Goal: Task Accomplishment & Management: Complete application form

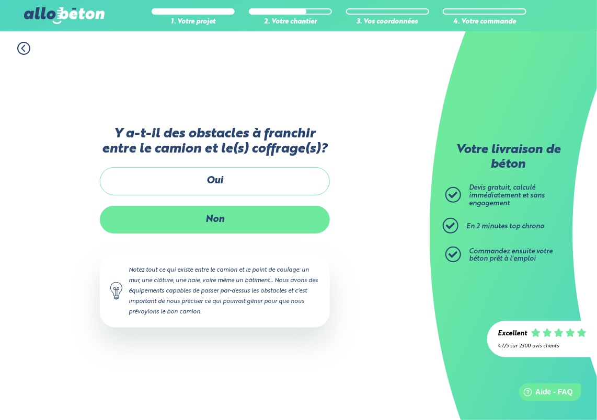
click at [224, 223] on label "Non" at bounding box center [215, 220] width 230 height 28
click at [0, 0] on input "Non" at bounding box center [0, 0] width 0 height 0
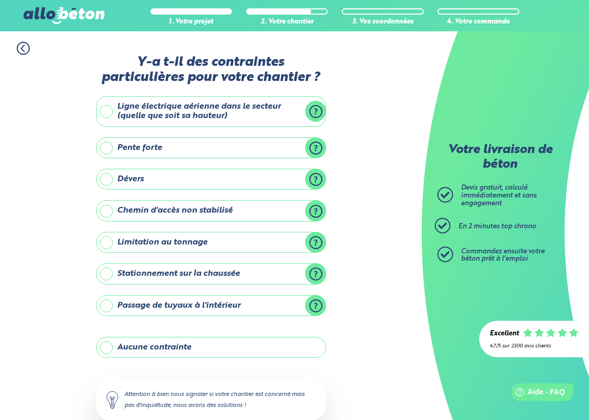
click at [176, 341] on label "Aucune contrainte" at bounding box center [211, 347] width 230 height 21
click at [0, 0] on input "Aucune contrainte" at bounding box center [0, 0] width 0 height 0
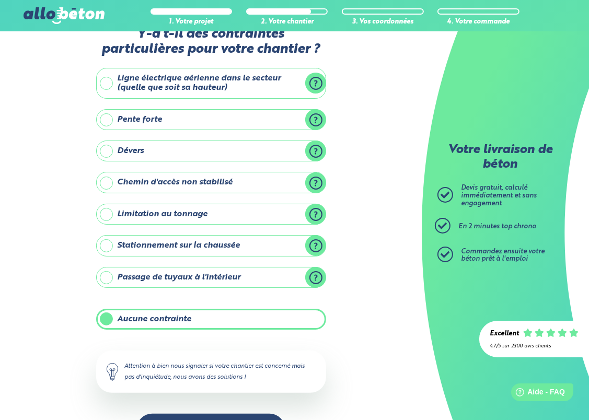
scroll to position [52, 0]
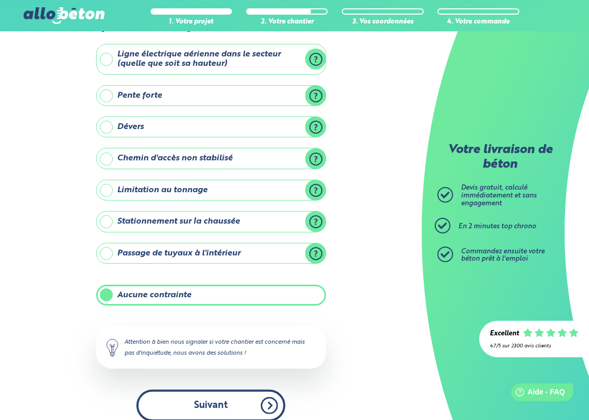
click at [216, 400] on button "Suivant" at bounding box center [210, 406] width 149 height 32
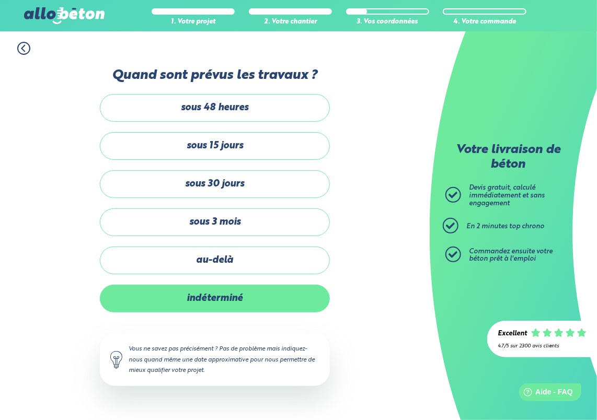
click at [235, 293] on label "indéterminé" at bounding box center [215, 299] width 230 height 28
click at [0, 0] on input "indéterminé" at bounding box center [0, 0] width 0 height 0
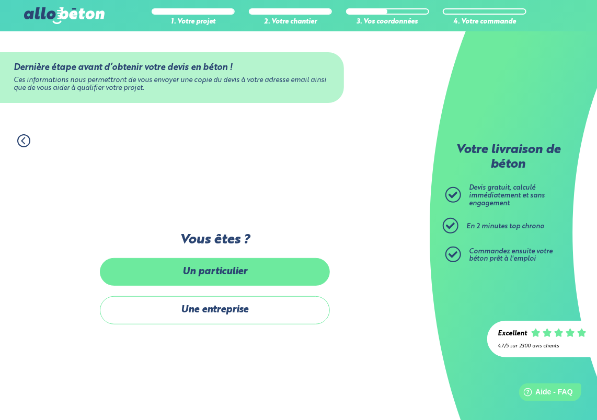
click at [262, 283] on label "Un particulier" at bounding box center [215, 272] width 230 height 28
click at [0, 0] on input "Un particulier" at bounding box center [0, 0] width 0 height 0
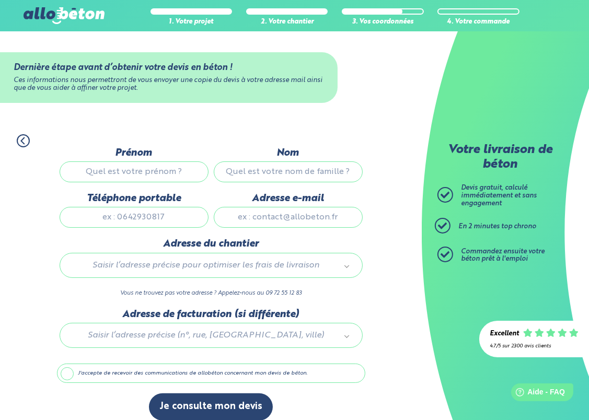
click at [132, 174] on input "Prénom" at bounding box center [134, 172] width 149 height 21
type input "[PERSON_NAME]"
type input "0619367523"
type input "[EMAIL_ADDRESS][DOMAIN_NAME]"
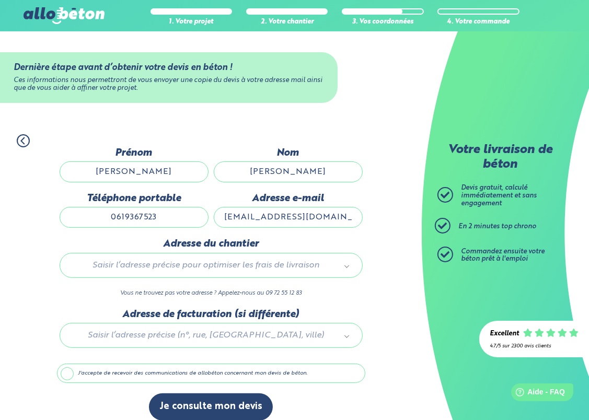
type input "[STREET_ADDRESS]"
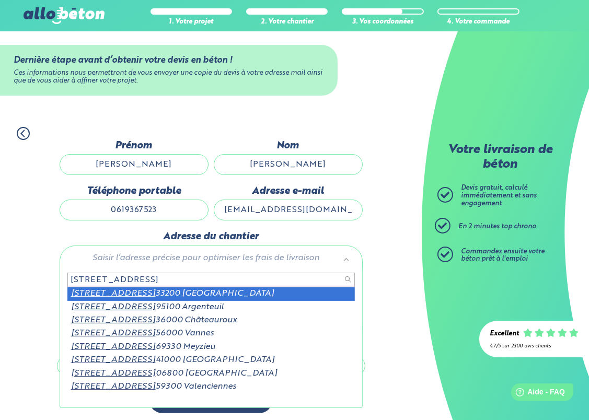
scroll to position [9, 0]
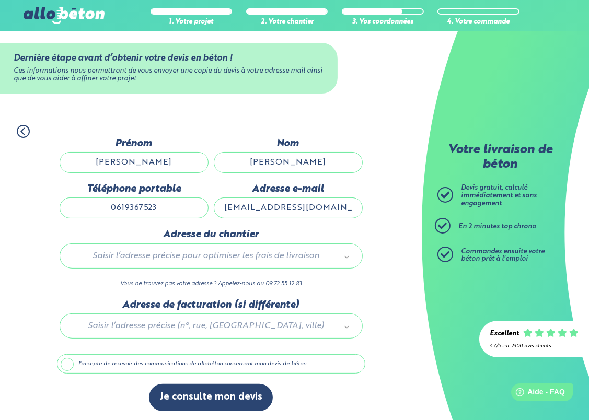
click at [135, 362] on label "J'accepte de recevoir des communications de allobéton concernant mon devis de b…" at bounding box center [211, 364] width 308 height 20
click at [0, 0] on input "J'accepte de recevoir des communications de allobéton concernant mon devis de b…" at bounding box center [0, 0] width 0 height 0
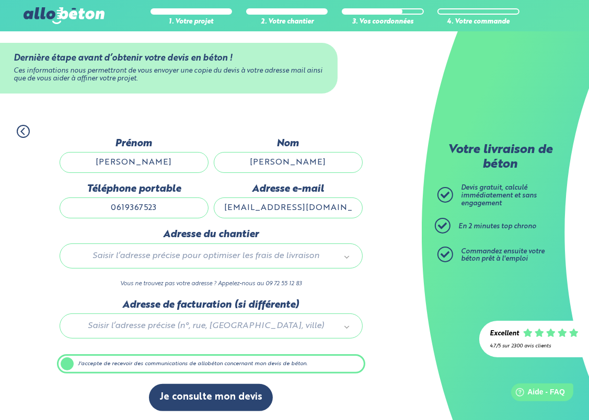
scroll to position [9, 0]
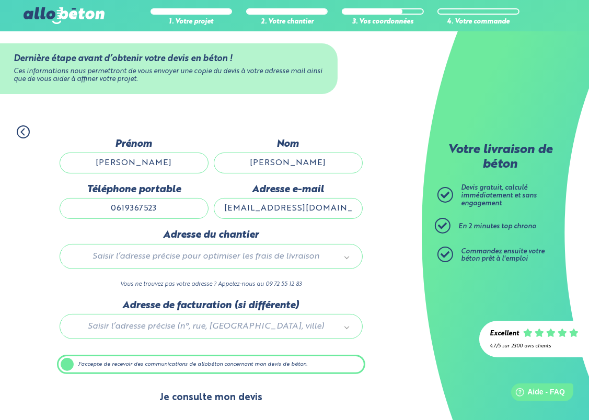
click at [195, 393] on button "Je consulte mon devis" at bounding box center [211, 398] width 124 height 27
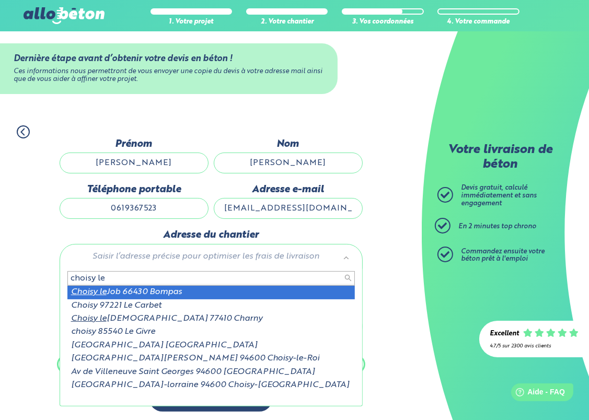
click at [171, 282] on input "choisy le" at bounding box center [211, 278] width 288 height 15
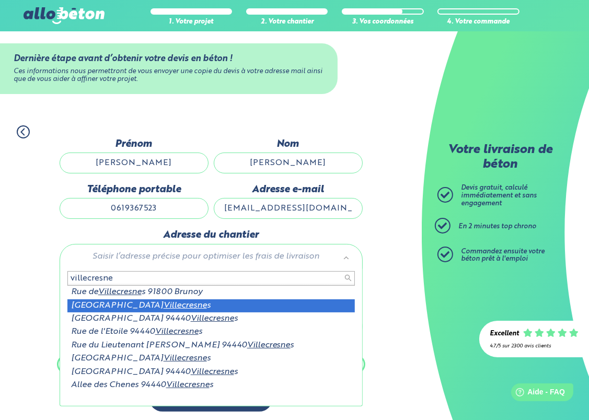
type input "villecresne"
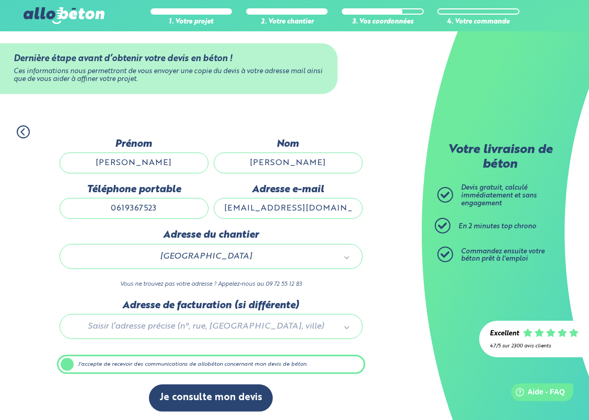
click at [193, 364] on label "J'accepte de recevoir des communications de allobéton concernant mon devis de b…" at bounding box center [211, 365] width 308 height 20
click at [0, 0] on input "J'accepte de recevoir des communications de allobéton concernant mon devis de b…" at bounding box center [0, 0] width 0 height 0
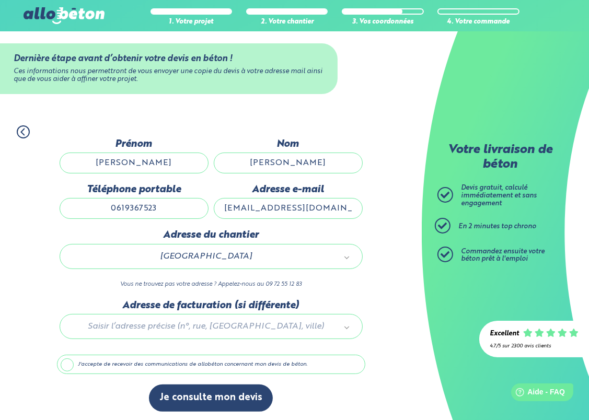
click at [182, 364] on label "J'accepte de recevoir des communications de allobéton concernant mon devis de b…" at bounding box center [211, 365] width 308 height 20
click at [0, 0] on input "J'accepte de recevoir des communications de allobéton concernant mon devis de b…" at bounding box center [0, 0] width 0 height 0
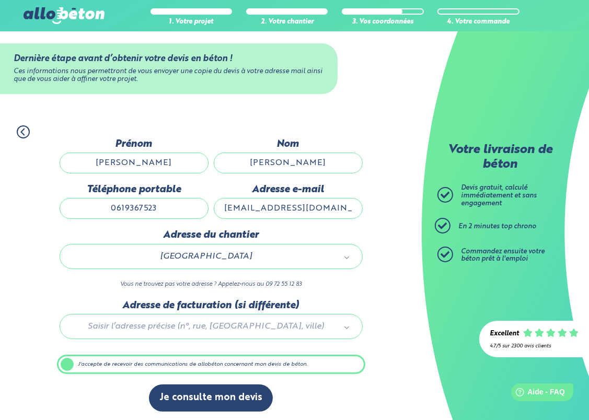
click at [159, 323] on div at bounding box center [211, 325] width 308 height 50
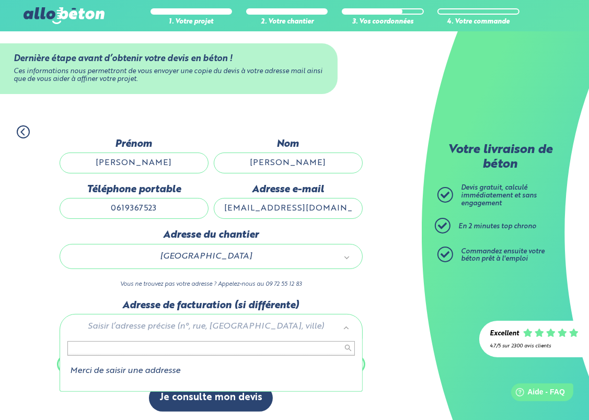
type input "2"
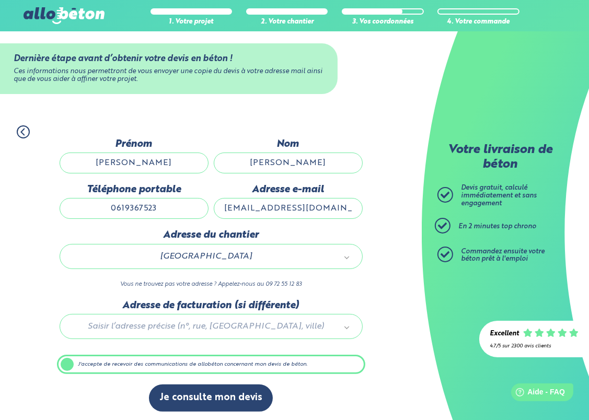
click at [309, 211] on input "[EMAIL_ADDRESS][DOMAIN_NAME]" at bounding box center [288, 208] width 149 height 21
click at [387, 180] on div "1. Votre projet 2. Votre chantier 3. Vos coordonnées 4. Votre commande Dernière…" at bounding box center [211, 268] width 422 height 307
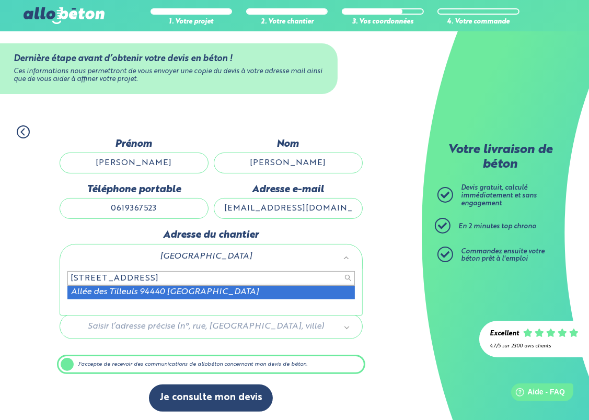
type input "[STREET_ADDRESS]"
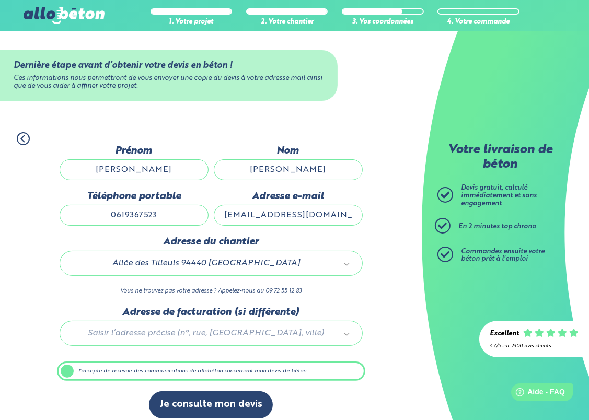
scroll to position [0, 0]
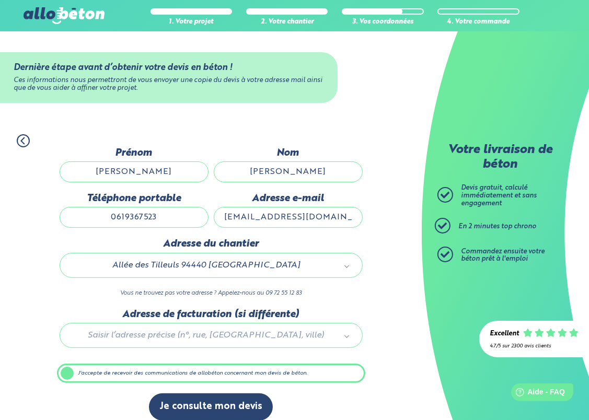
click at [128, 219] on input "0619367523" at bounding box center [134, 217] width 149 height 21
click at [132, 217] on input "0619367523" at bounding box center [134, 217] width 149 height 21
click at [166, 217] on input "0619367523" at bounding box center [134, 217] width 149 height 21
click at [416, 258] on div "1. Votre projet 2. Votre chantier 3. Vos coordonnées 4. Votre commande Dernière…" at bounding box center [211, 277] width 422 height 307
click at [156, 371] on label "J'accepte de recevoir des communications de allobéton concernant mon devis de b…" at bounding box center [211, 374] width 308 height 20
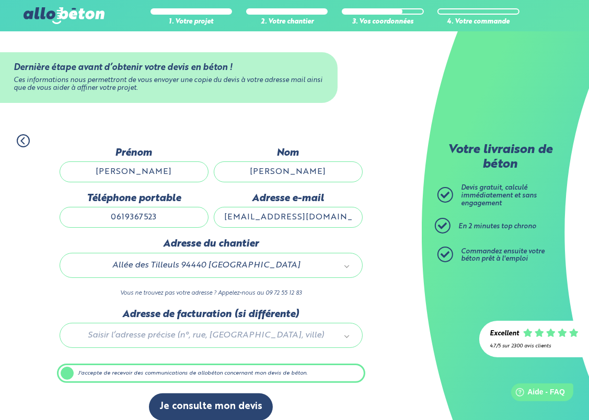
click at [0, 0] on input "J'accepte de recevoir des communications de allobéton concernant mon devis de b…" at bounding box center [0, 0] width 0 height 0
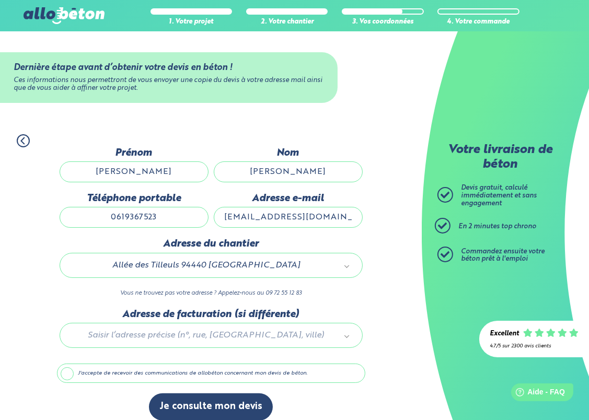
click at [220, 373] on label "J'accepte de recevoir des communications de allobéton concernant mon devis de b…" at bounding box center [211, 374] width 308 height 20
click at [0, 0] on input "J'accepte de recevoir des communications de allobéton concernant mon devis de b…" at bounding box center [0, 0] width 0 height 0
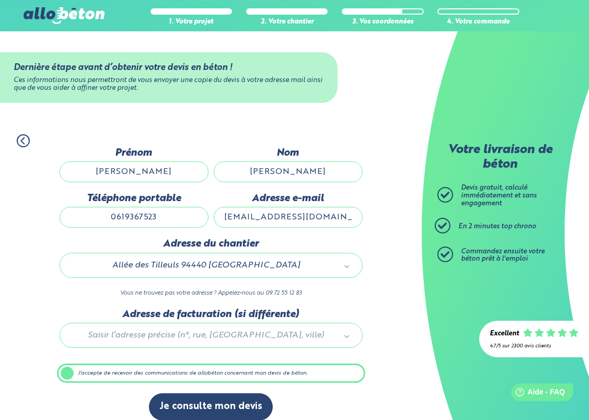
click at [273, 217] on input "[EMAIL_ADDRESS][DOMAIN_NAME]" at bounding box center [288, 217] width 149 height 21
click at [157, 220] on input "0619367523" at bounding box center [134, 217] width 149 height 21
click at [383, 252] on div "1. Votre projet 2. Votre chantier 3. Vos coordonnées 4. Votre commande Dernière…" at bounding box center [211, 277] width 422 height 307
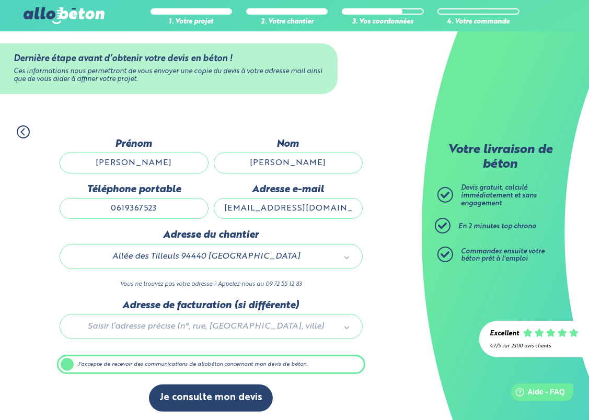
click at [433, 213] on div "Votre livraison de béton [PERSON_NAME] gratuit, calculé immédiatement et sans e…" at bounding box center [505, 210] width 167 height 420
click at [470, 204] on span "Devis gratuit, calculé immédiatement et sans engagement" at bounding box center [499, 196] width 76 height 22
click at [55, 10] on img at bounding box center [64, 15] width 81 height 17
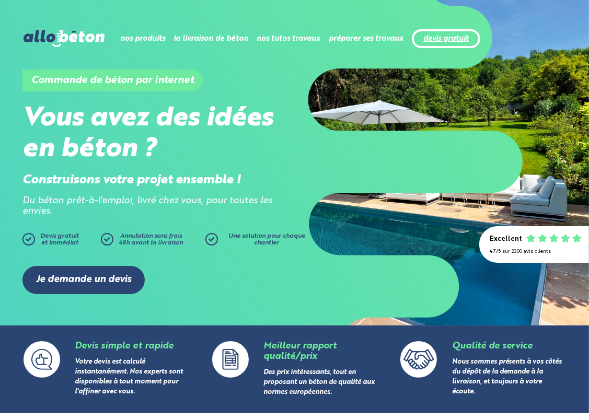
click at [442, 36] on link "devis gratuit" at bounding box center [445, 39] width 45 height 9
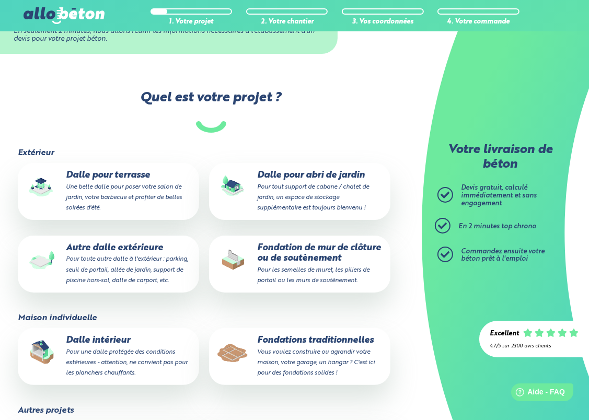
scroll to position [157, 0]
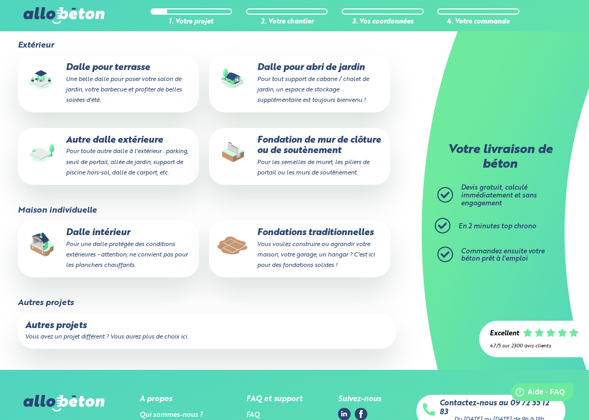
click at [102, 263] on small "Pour une dalle protégée des conditions extérieures - attention, ne convient pas…" at bounding box center [127, 255] width 122 height 27
click at [0, 0] on input "Dalle intérieur Pour une dalle protégée des conditions extérieures - attention,…" at bounding box center [0, 0] width 0 height 0
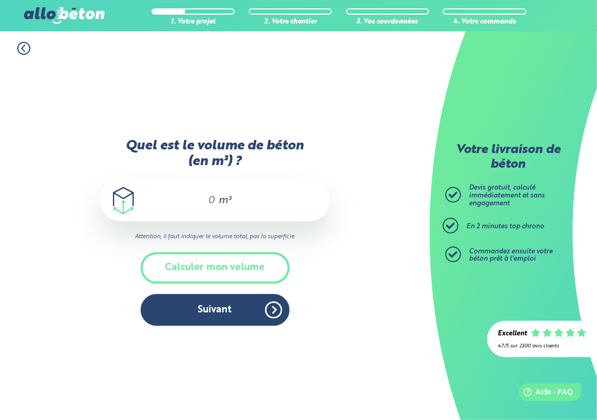
click at [225, 201] on span "m³" at bounding box center [225, 201] width 13 height 10
click at [214, 266] on button "Calculer mon volume" at bounding box center [215, 267] width 149 height 31
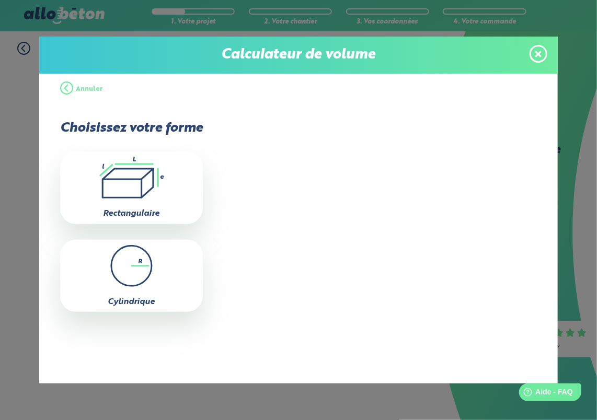
click at [158, 183] on icon ".icon-calc-rectanglea{fill:none;stroke-linecap:round;stroke-width:3px;stroke:#6…" at bounding box center [131, 178] width 132 height 42
type input "0"
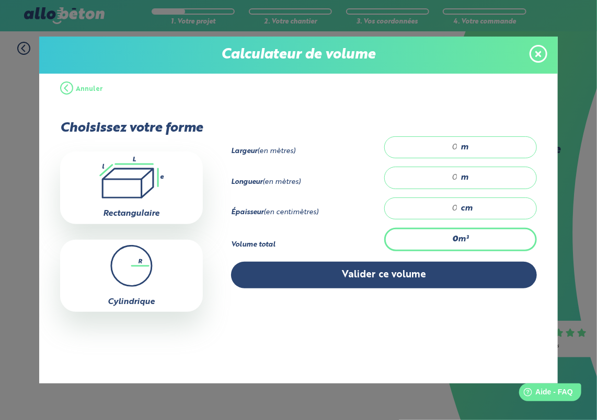
click at [455, 144] on input "number" at bounding box center [426, 147] width 63 height 10
type input "11"
click at [473, 179] on div "m" at bounding box center [460, 178] width 153 height 22
type input "11"
click at [456, 211] on input "number" at bounding box center [426, 208] width 63 height 10
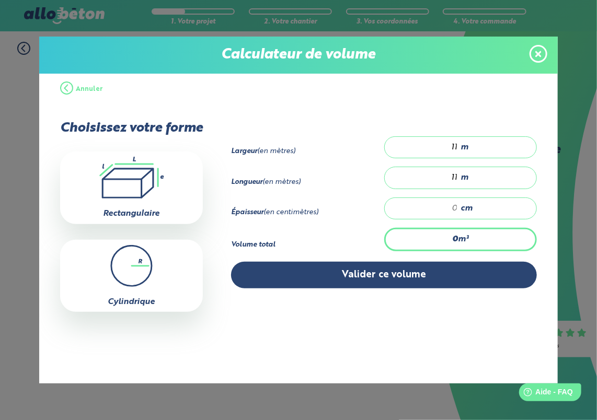
type input "1.21"
type input "1"
type input "12.1"
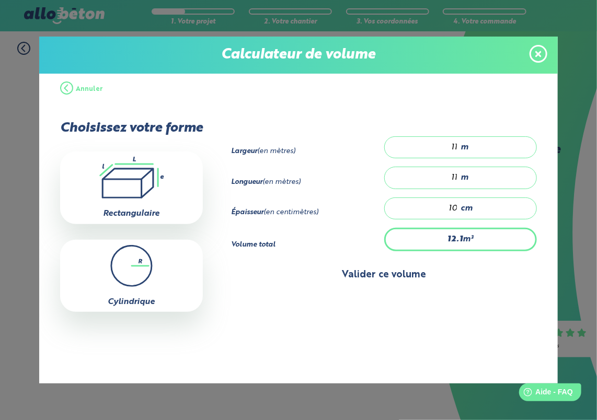
type input "10"
click at [441, 269] on button "Valider ce volume" at bounding box center [384, 275] width 306 height 27
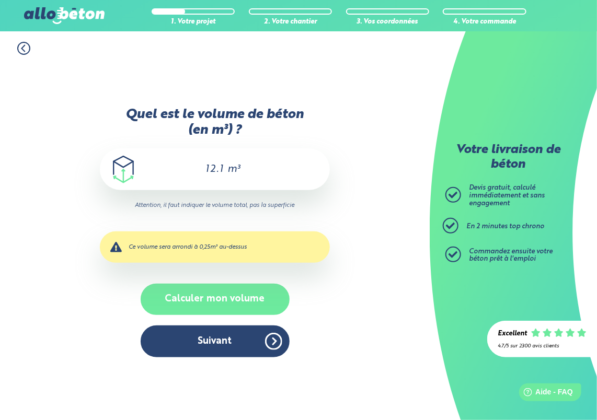
click at [226, 303] on button "Calculer mon volume" at bounding box center [215, 299] width 149 height 31
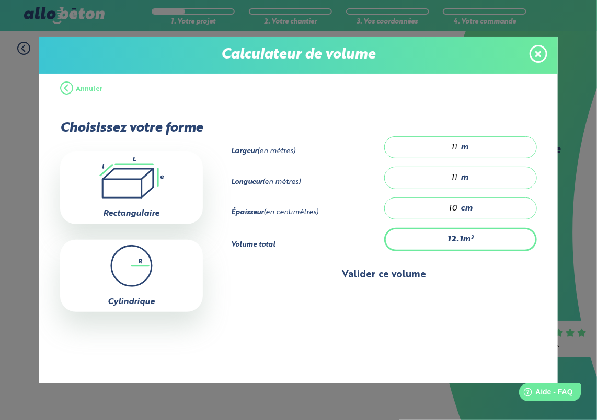
click at [308, 268] on button "Valider ce volume" at bounding box center [384, 275] width 306 height 27
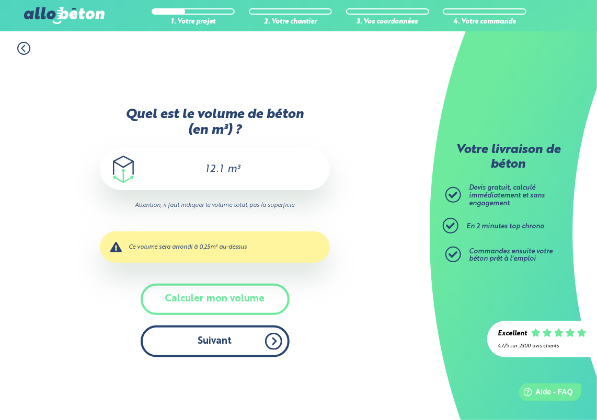
click at [254, 335] on button "Suivant" at bounding box center [215, 342] width 149 height 32
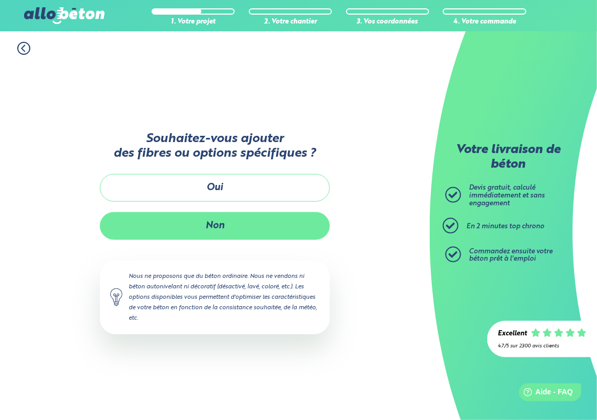
click at [217, 220] on button "Non" at bounding box center [215, 226] width 230 height 28
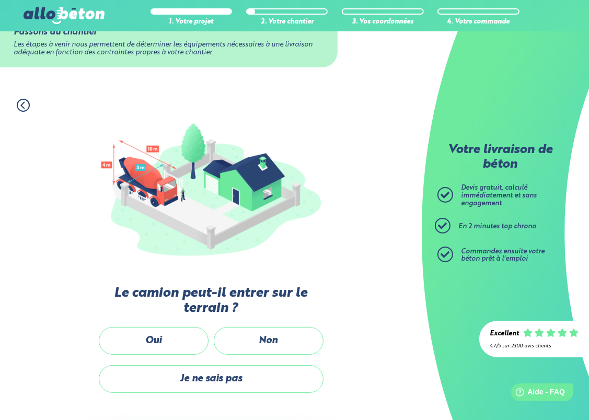
scroll to position [105, 0]
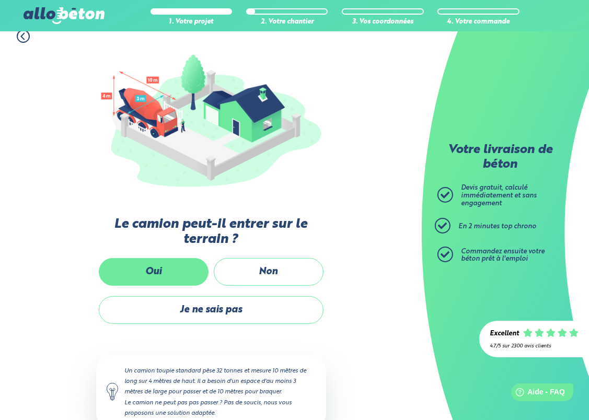
click at [146, 273] on label "Oui" at bounding box center [154, 272] width 110 height 28
click at [0, 0] on input "Oui" at bounding box center [0, 0] width 0 height 0
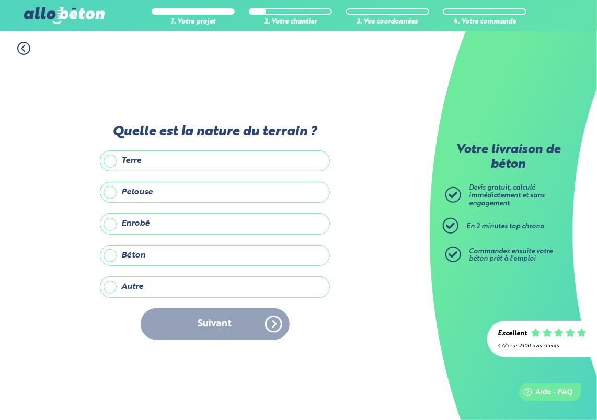
click at [153, 168] on label "Terre" at bounding box center [215, 161] width 230 height 21
click at [0, 0] on input "Terre" at bounding box center [0, 0] width 0 height 0
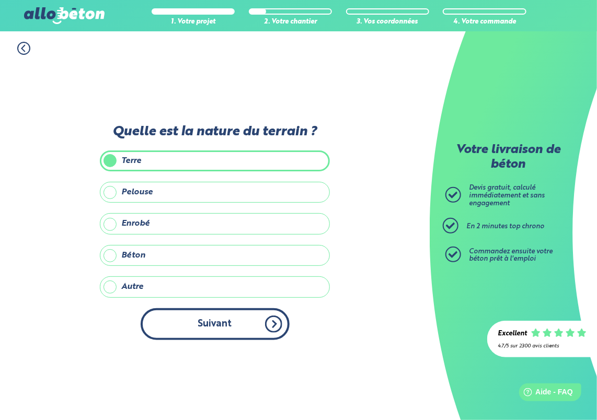
click at [194, 317] on button "Suivant" at bounding box center [215, 324] width 149 height 32
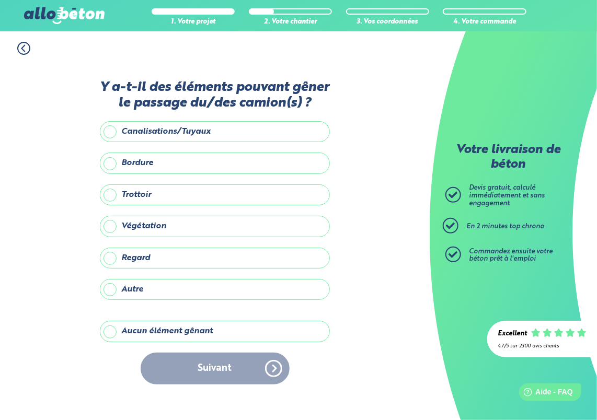
click at [180, 328] on label "Aucun élément gênant" at bounding box center [215, 331] width 230 height 21
click at [0, 0] on input "Aucun élément gênant" at bounding box center [0, 0] width 0 height 0
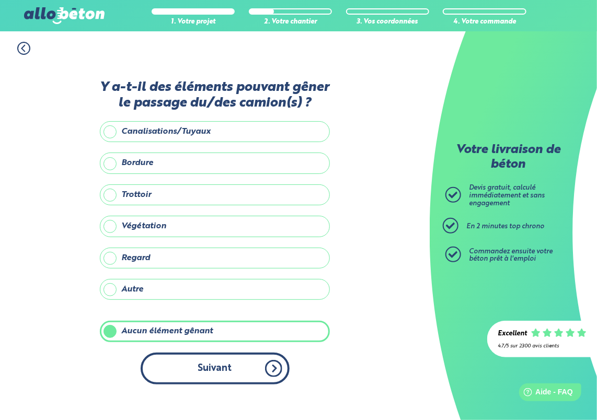
click at [194, 357] on button "Suivant" at bounding box center [215, 369] width 149 height 32
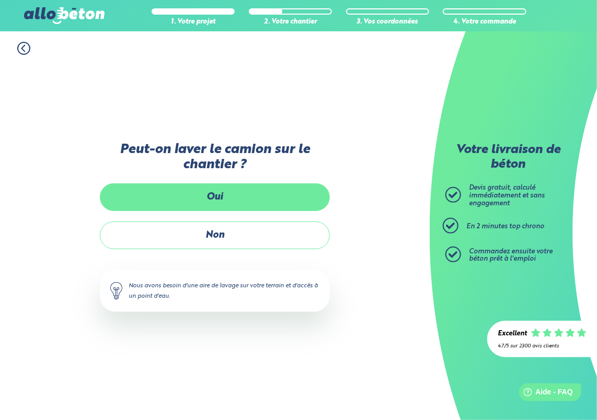
click at [216, 203] on label "Oui" at bounding box center [215, 197] width 230 height 28
click at [0, 0] on input "Oui" at bounding box center [0, 0] width 0 height 0
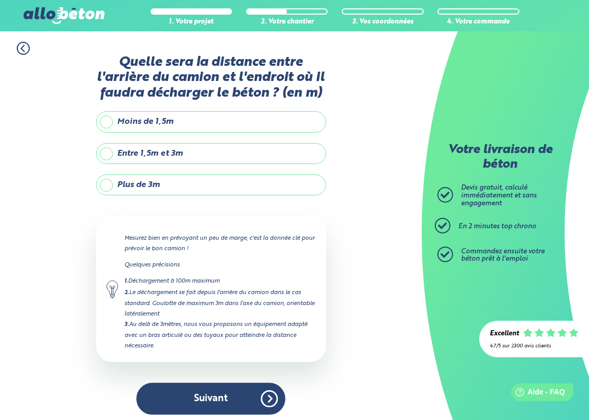
click at [156, 187] on label "Plus de 3m" at bounding box center [211, 185] width 230 height 21
click at [0, 0] on input "Plus de 3m" at bounding box center [0, 0] width 0 height 0
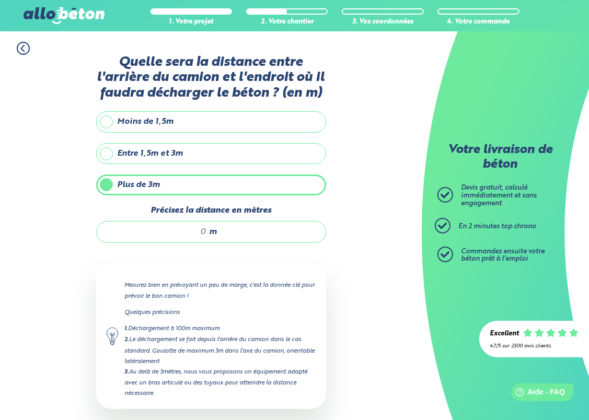
click at [201, 231] on input "Précisez la distance en mètres" at bounding box center [157, 232] width 100 height 10
type input "10"
click at [371, 272] on div "1. Votre projet 2. Votre chantier 3. Vos coordonnées 4. Votre commande Quelle s…" at bounding box center [211, 252] width 422 height 442
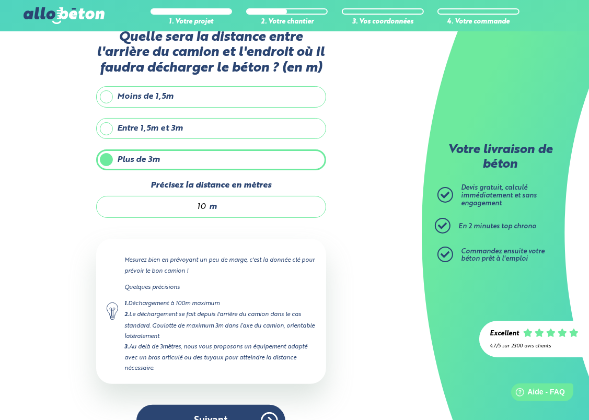
scroll to position [50, 0]
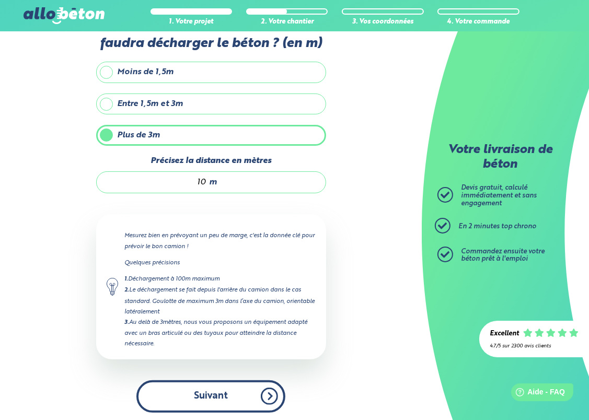
click at [246, 385] on button "Suivant" at bounding box center [210, 397] width 149 height 32
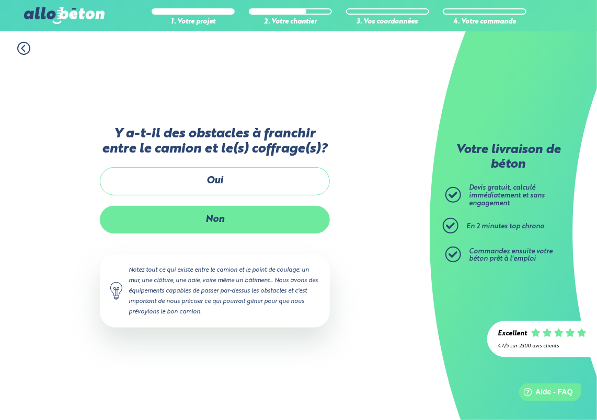
click at [246, 209] on label "Non" at bounding box center [215, 220] width 230 height 28
click at [0, 0] on input "Non" at bounding box center [0, 0] width 0 height 0
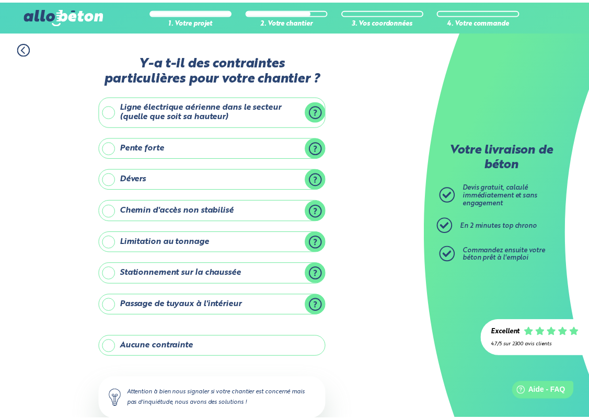
scroll to position [63, 0]
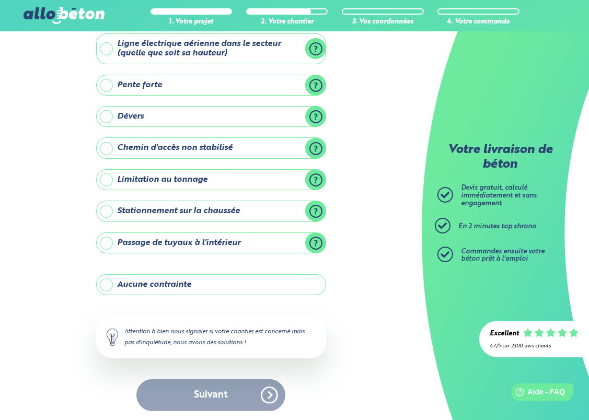
click at [205, 279] on label "Aucune contrainte" at bounding box center [211, 284] width 230 height 21
click at [0, 0] on input "Aucune contrainte" at bounding box center [0, 0] width 0 height 0
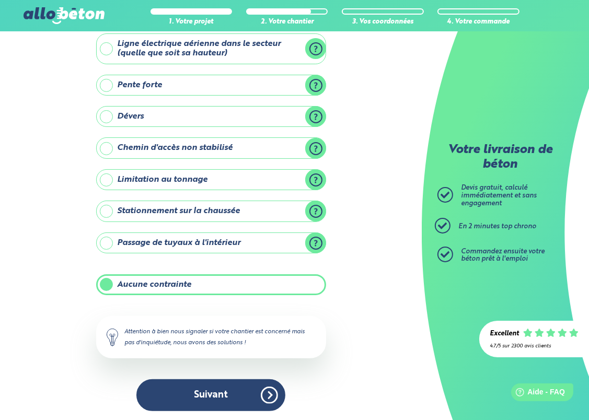
scroll to position [62, 0]
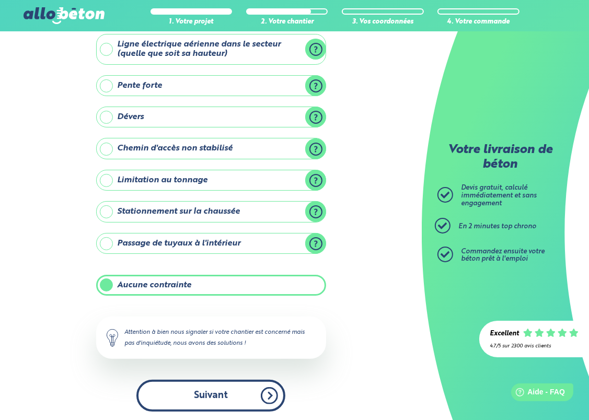
click at [219, 392] on button "Suivant" at bounding box center [210, 396] width 149 height 32
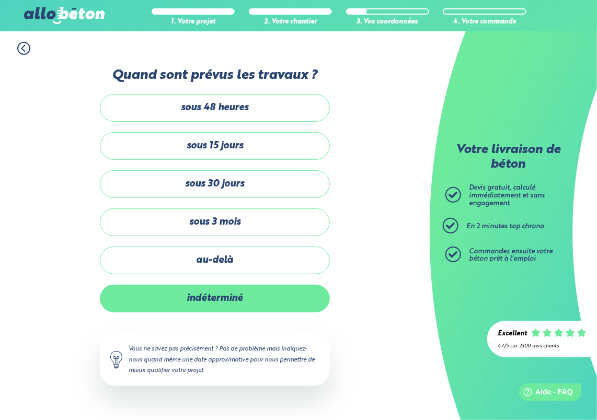
click at [226, 302] on label "indéterminé" at bounding box center [215, 299] width 230 height 28
click at [0, 0] on input "indéterminé" at bounding box center [0, 0] width 0 height 0
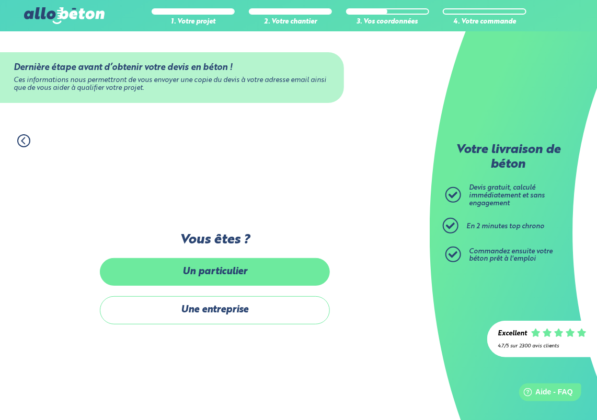
click at [202, 268] on label "Un particulier" at bounding box center [215, 272] width 230 height 28
click at [0, 0] on input "Un particulier" at bounding box center [0, 0] width 0 height 0
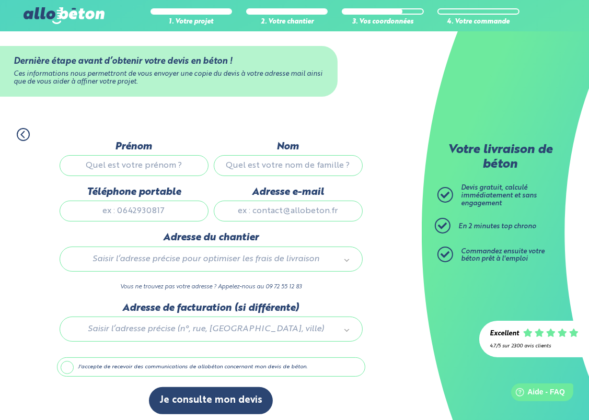
scroll to position [9, 0]
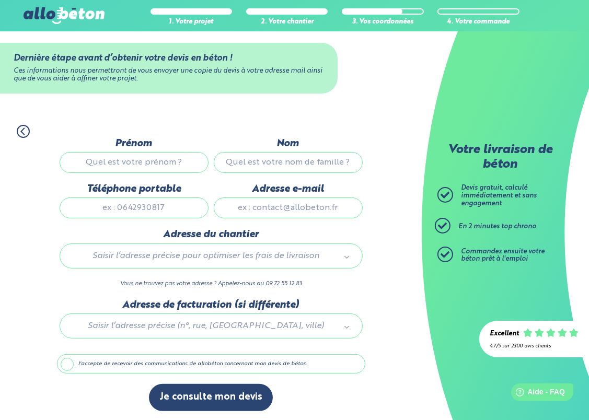
click at [120, 165] on input "Prénom" at bounding box center [134, 162] width 149 height 21
type input "giuseppe"
type input "sancheza"
type input "0619367523"
click at [266, 205] on input "Adresse e-mail" at bounding box center [288, 208] width 149 height 21
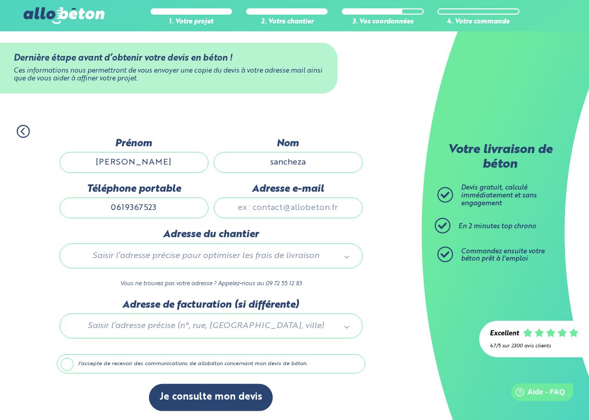
type input "[EMAIL_ADDRESS][DOMAIN_NAME]"
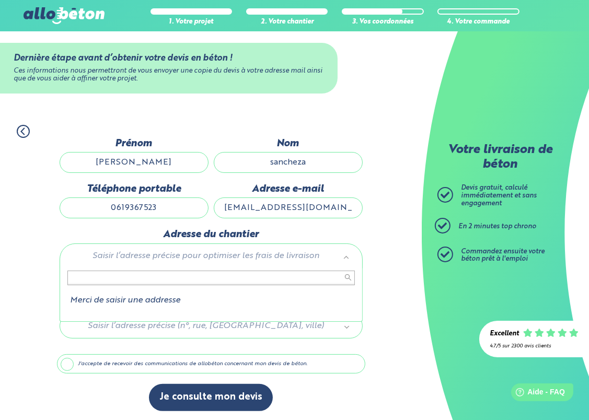
click at [192, 278] on input "text" at bounding box center [211, 278] width 288 height 15
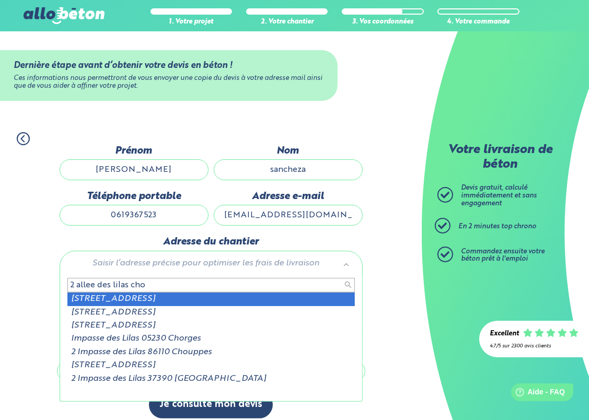
scroll to position [0, 0]
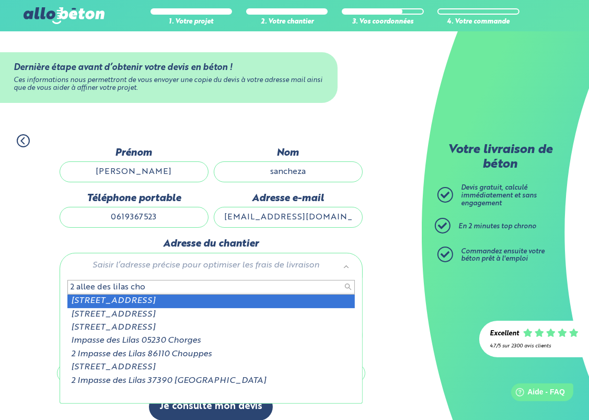
type input "2 allee des lilas cho"
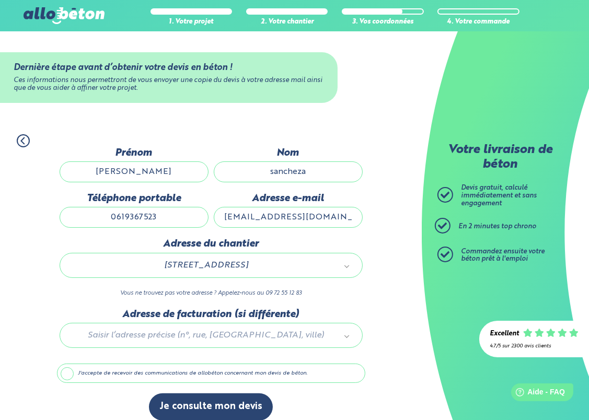
click at [112, 367] on label "J'accepte de recevoir des communications de allobéton concernant mon devis de b…" at bounding box center [211, 374] width 308 height 20
click at [0, 0] on input "J'accepte de recevoir des communications de allobéton concernant mon devis de b…" at bounding box center [0, 0] width 0 height 0
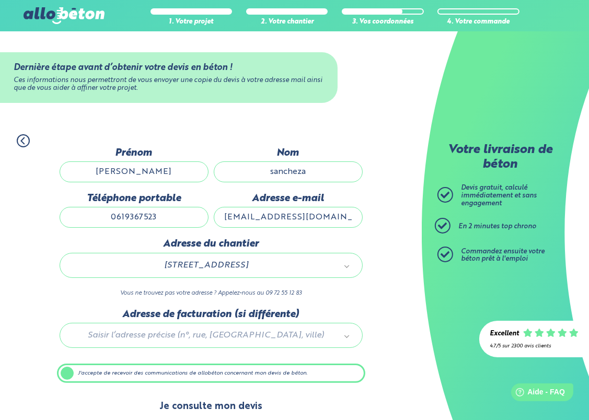
click at [194, 401] on button "Je consulte mon devis" at bounding box center [211, 407] width 124 height 27
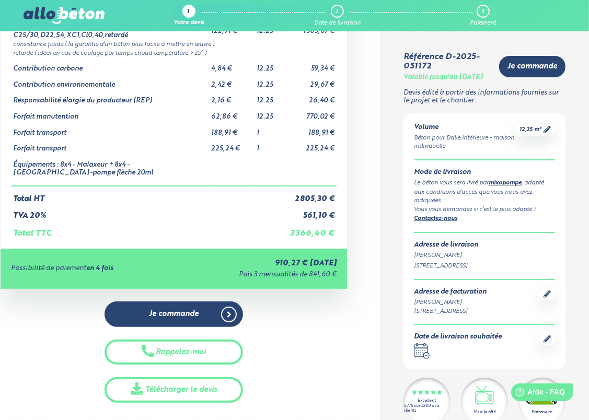
scroll to position [105, 0]
